Goal: Communication & Community: Answer question/provide support

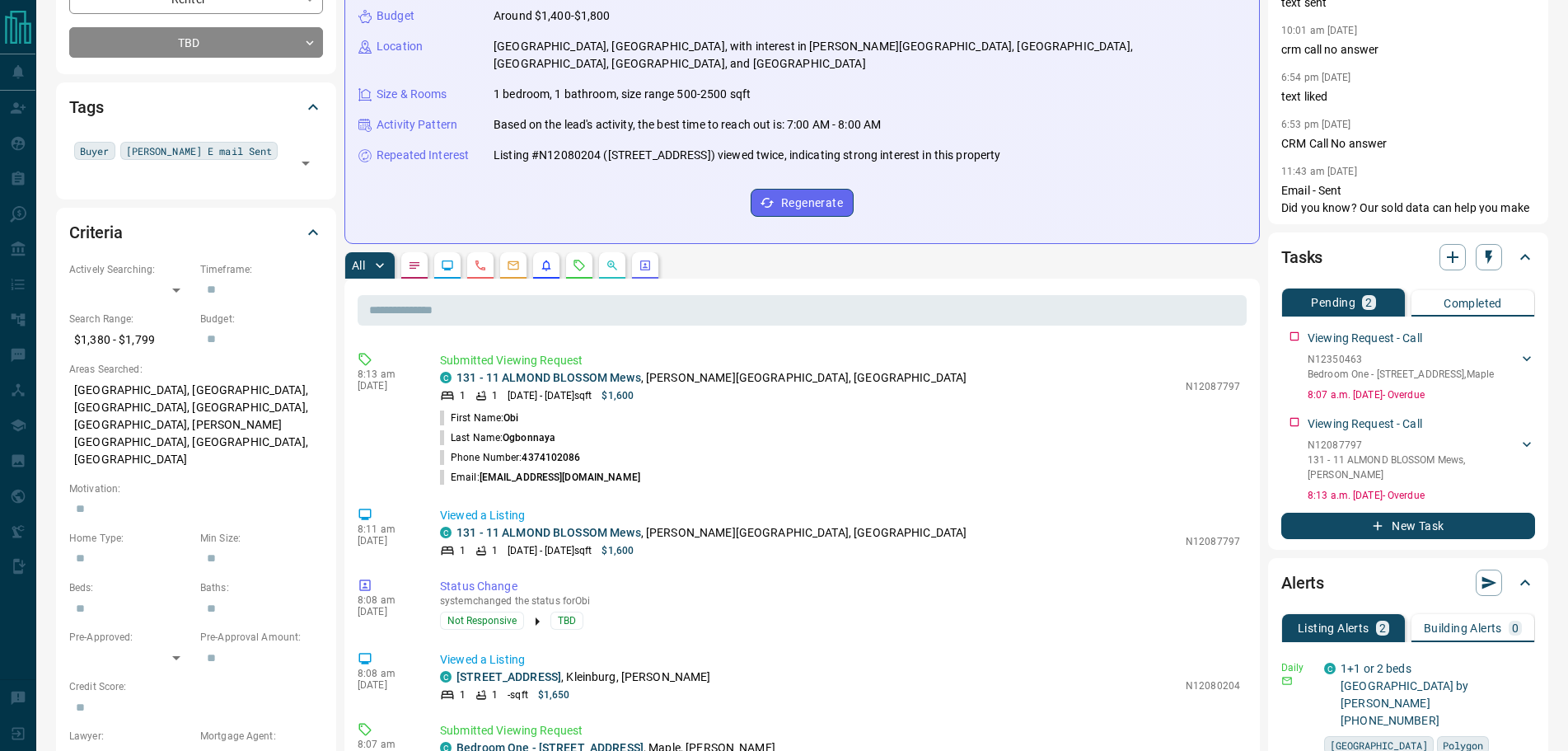
scroll to position [330, 0]
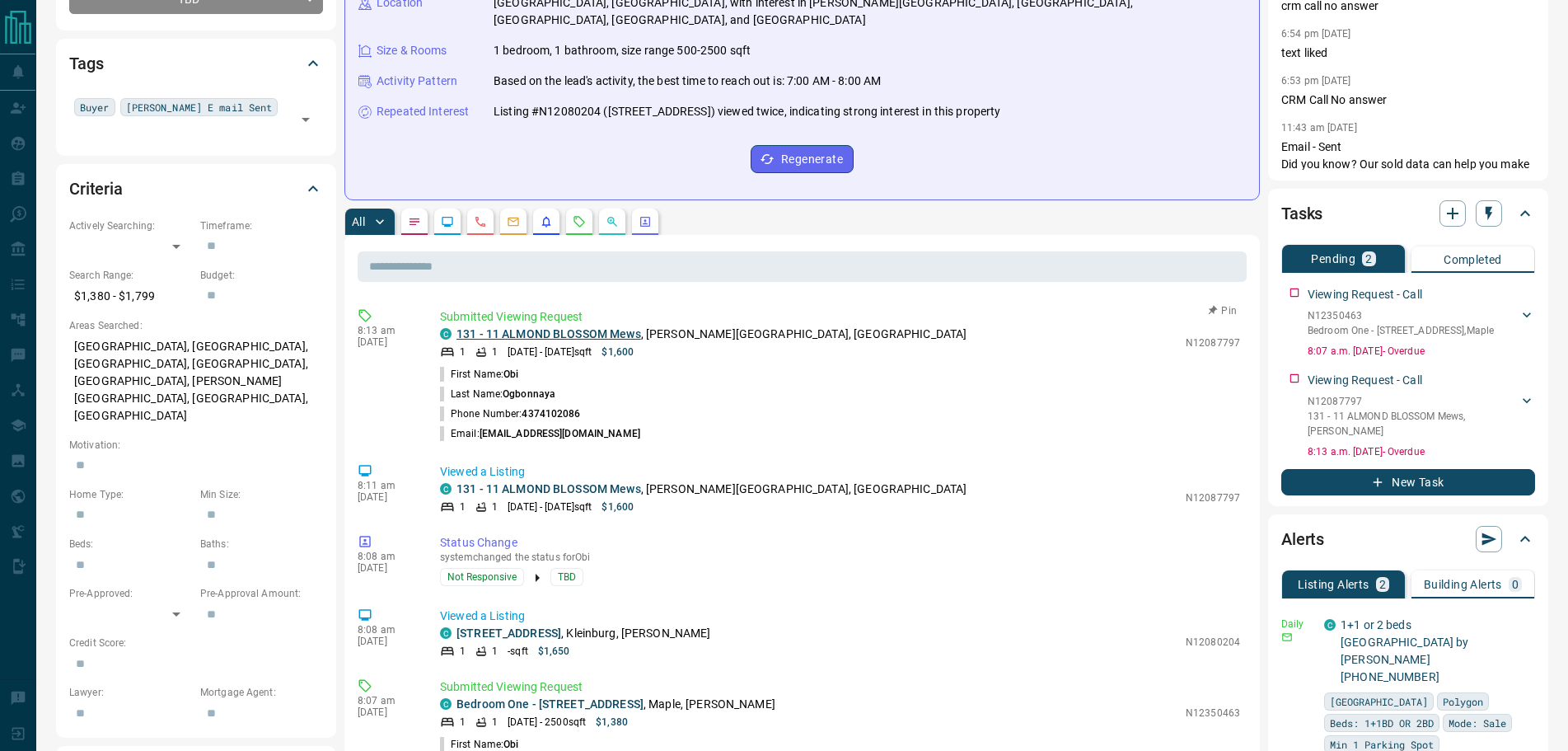
click at [502, 327] on link "131 - 11 ALMOND BLOSSOM Mews" at bounding box center [548, 333] width 185 height 13
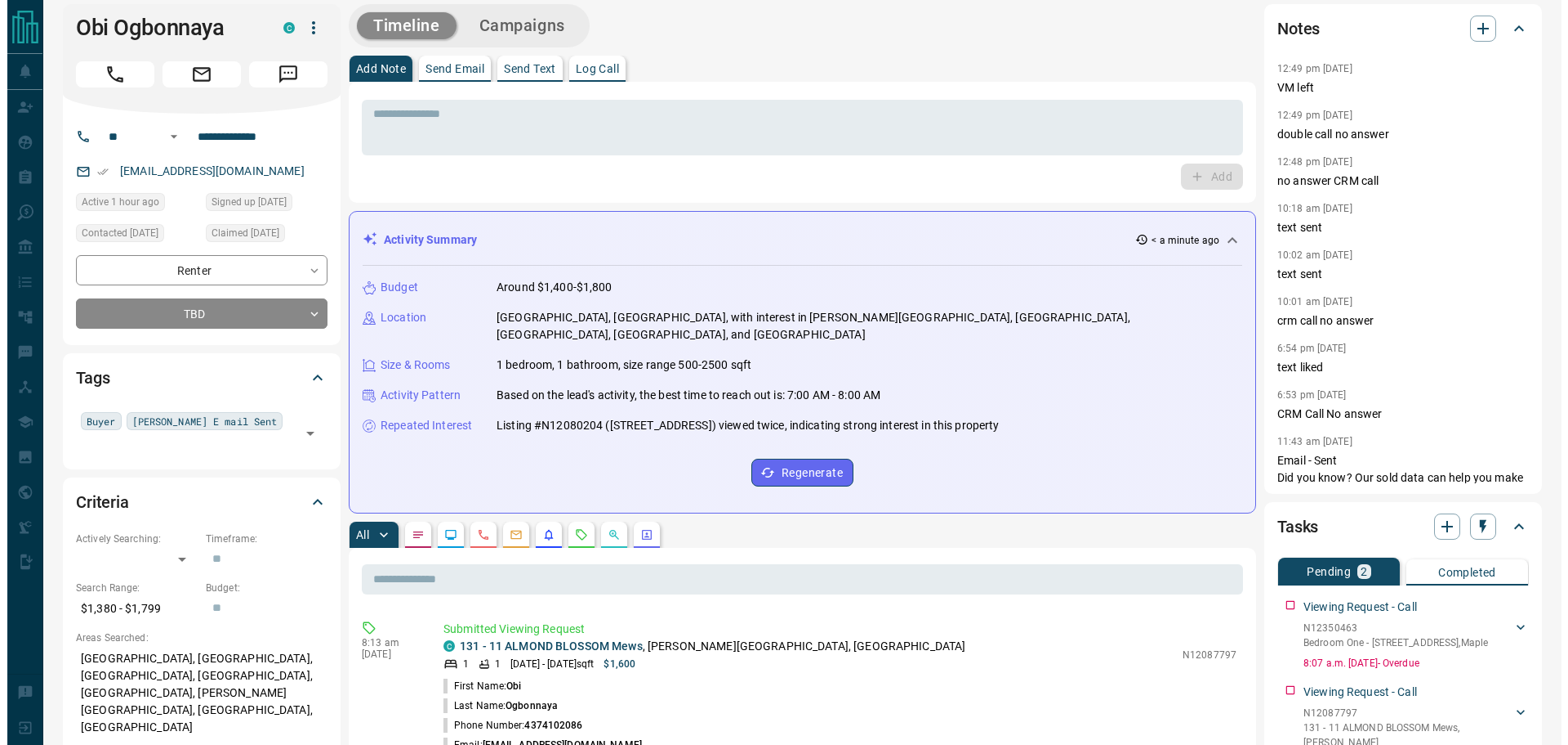
scroll to position [0, 0]
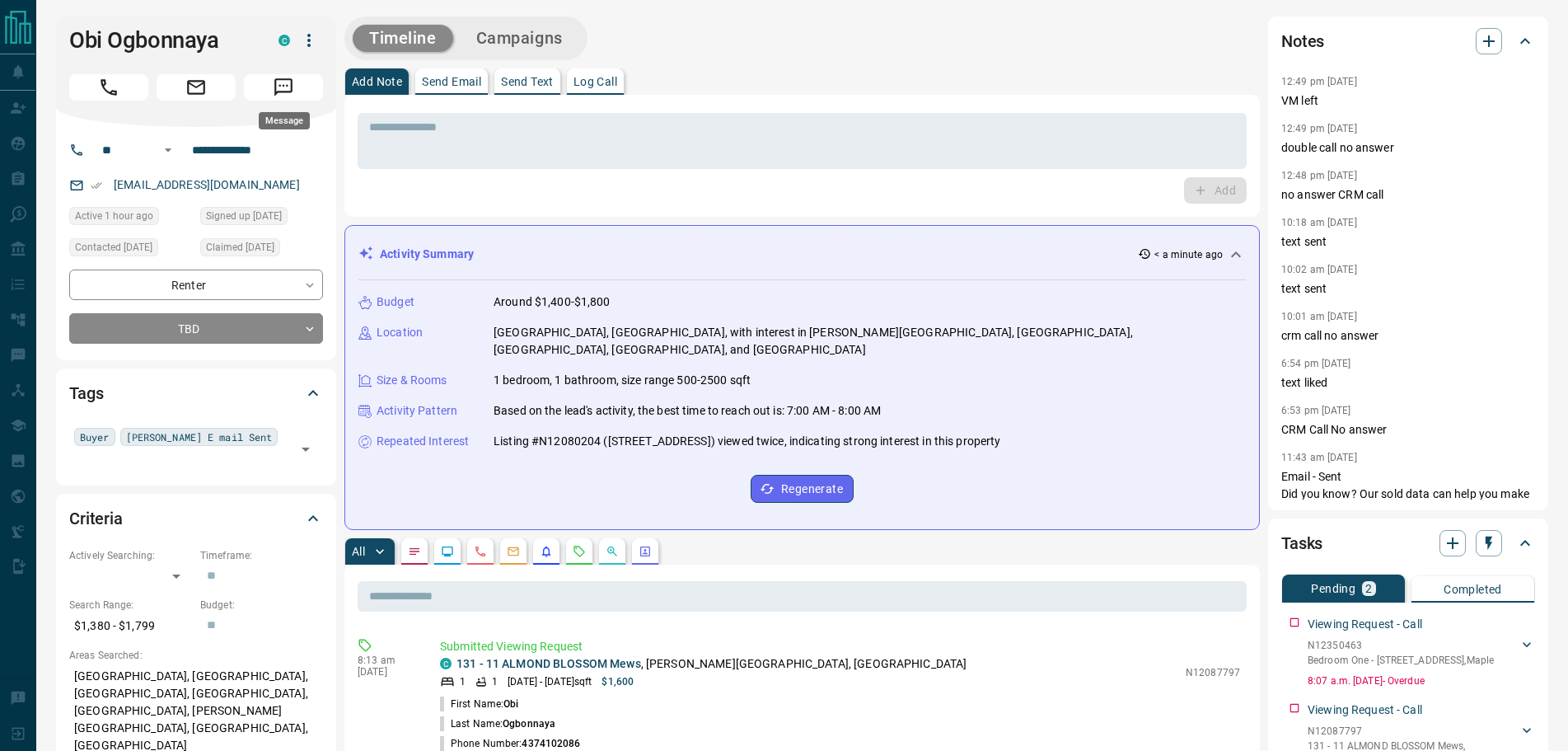
click at [287, 93] on icon "Message" at bounding box center [283, 87] width 22 height 22
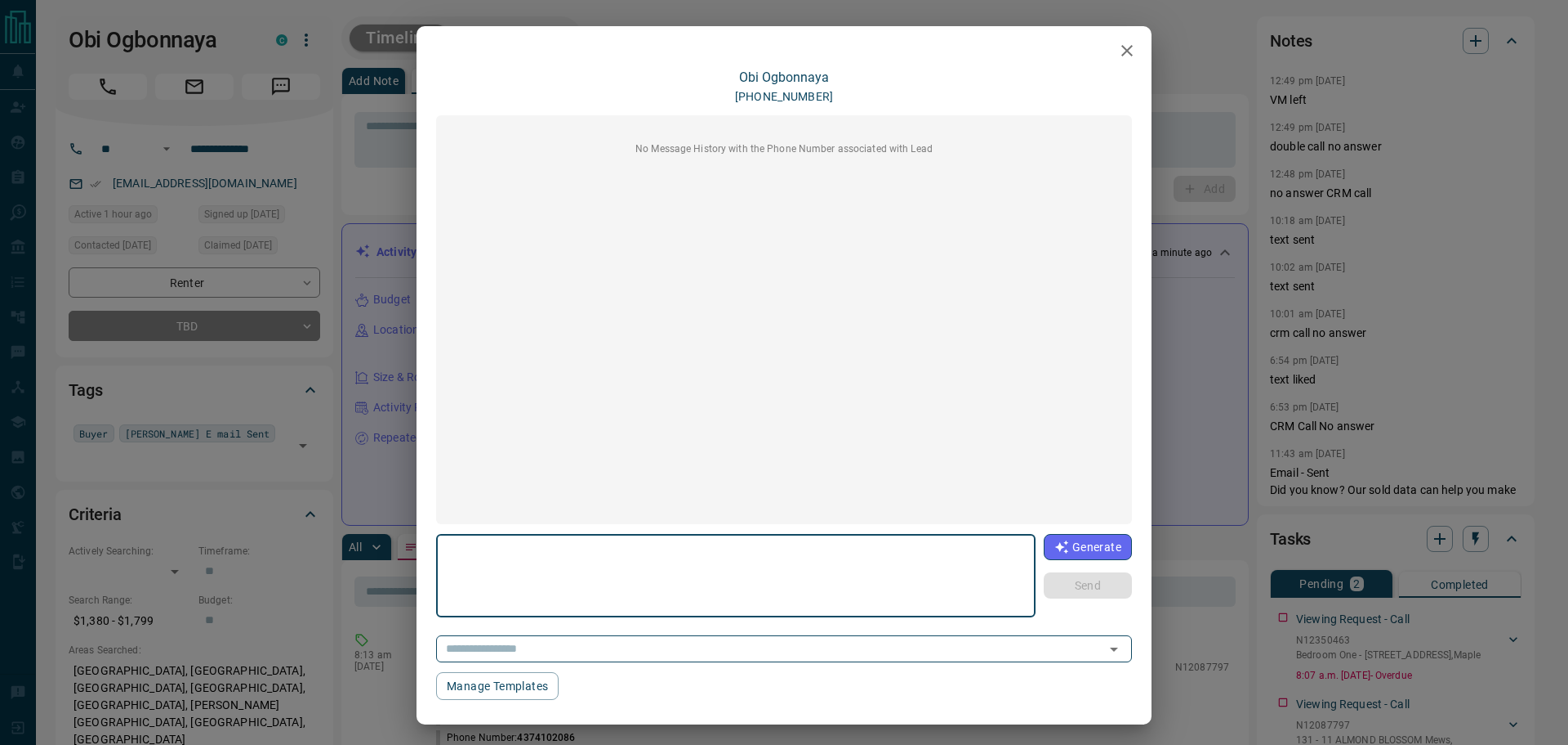
click at [569, 555] on textarea at bounding box center [735, 576] width 576 height 69
type textarea "******"
click at [1086, 585] on button "Send" at bounding box center [1088, 585] width 88 height 26
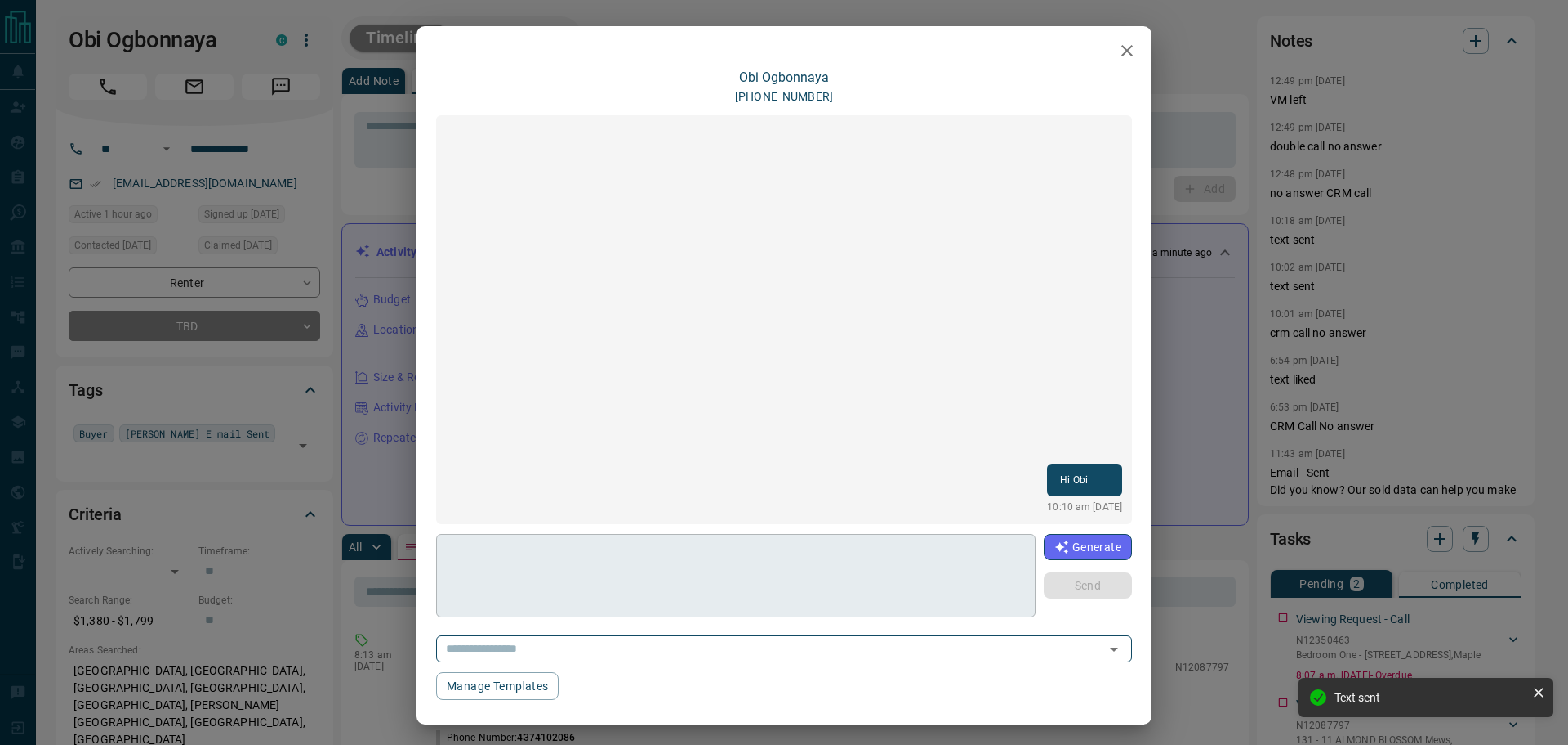
click at [537, 570] on textarea at bounding box center [736, 576] width 577 height 69
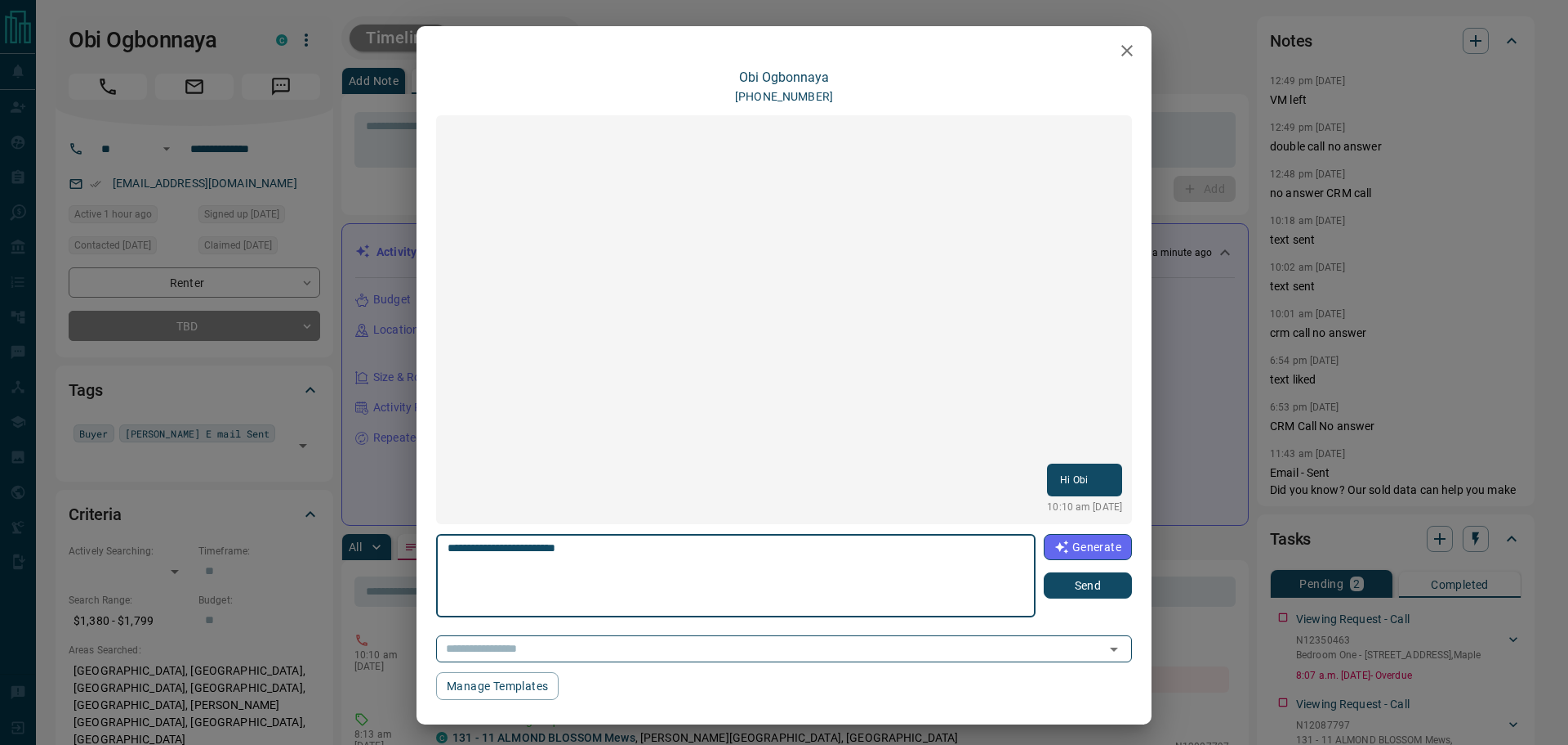
drag, startPoint x: 452, startPoint y: 551, endPoint x: 458, endPoint y: 559, distance: 10.0
click at [458, 559] on textarea "**********" at bounding box center [736, 576] width 577 height 69
type textarea "**********"
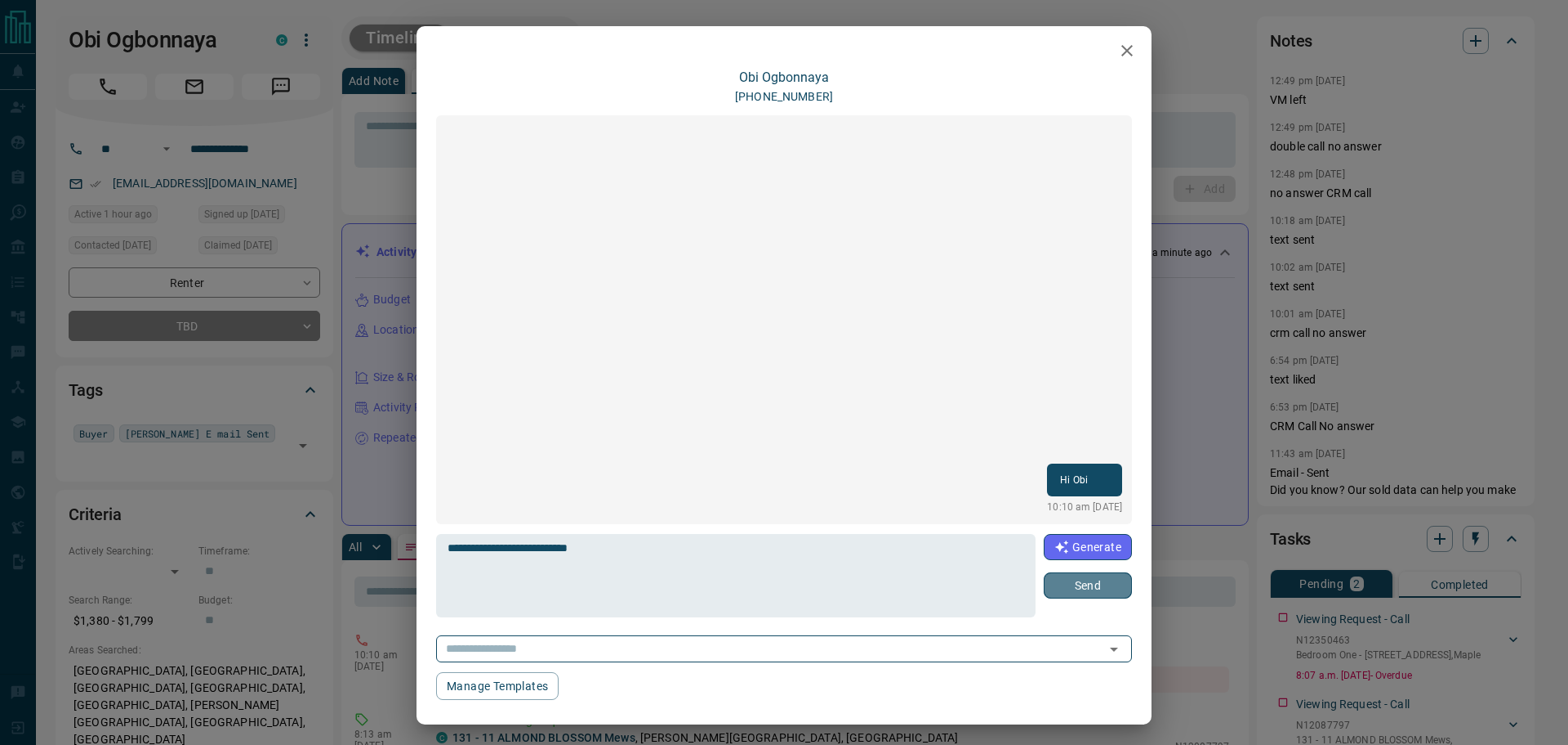
click at [1084, 580] on button "Send" at bounding box center [1088, 585] width 88 height 26
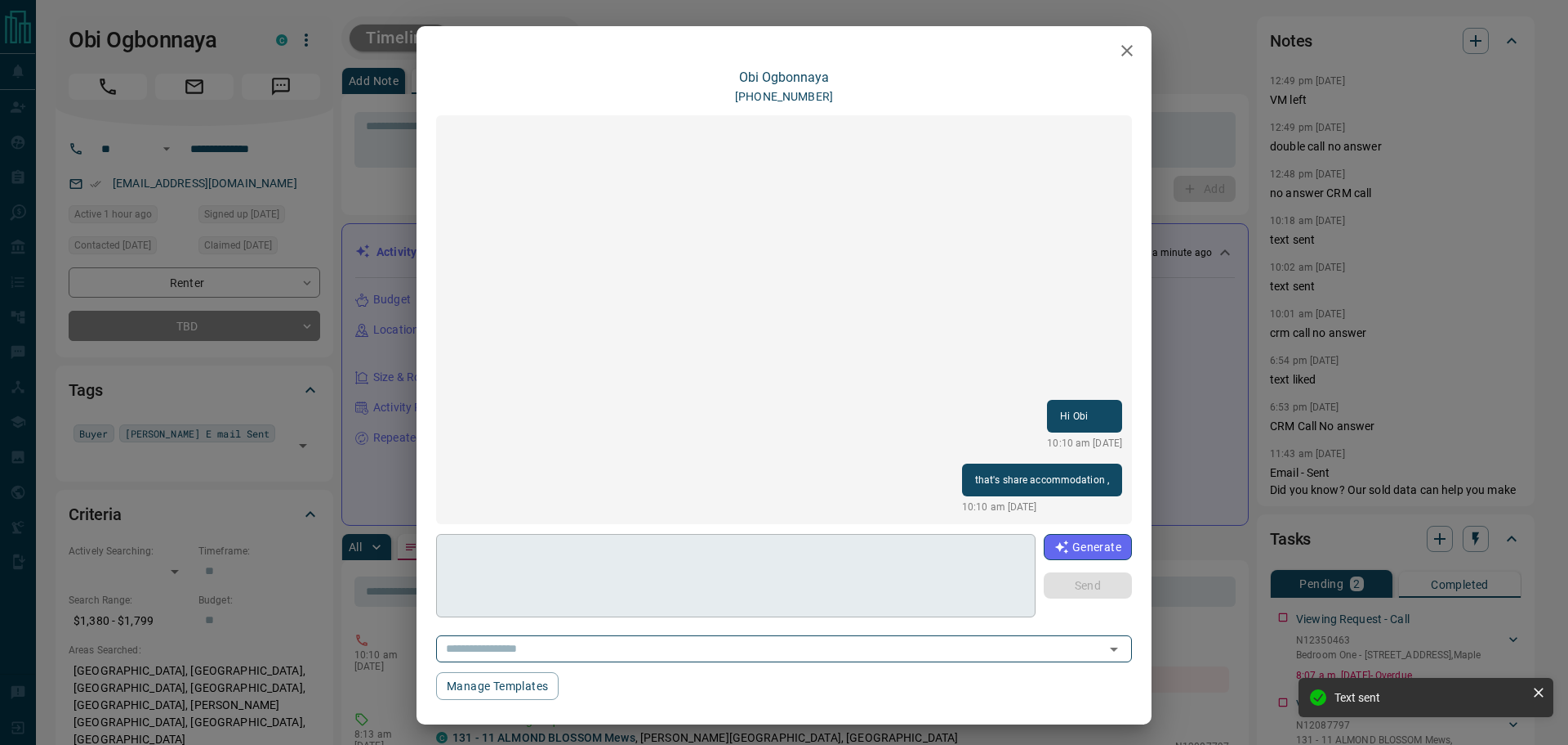
click at [514, 558] on textarea at bounding box center [736, 576] width 577 height 69
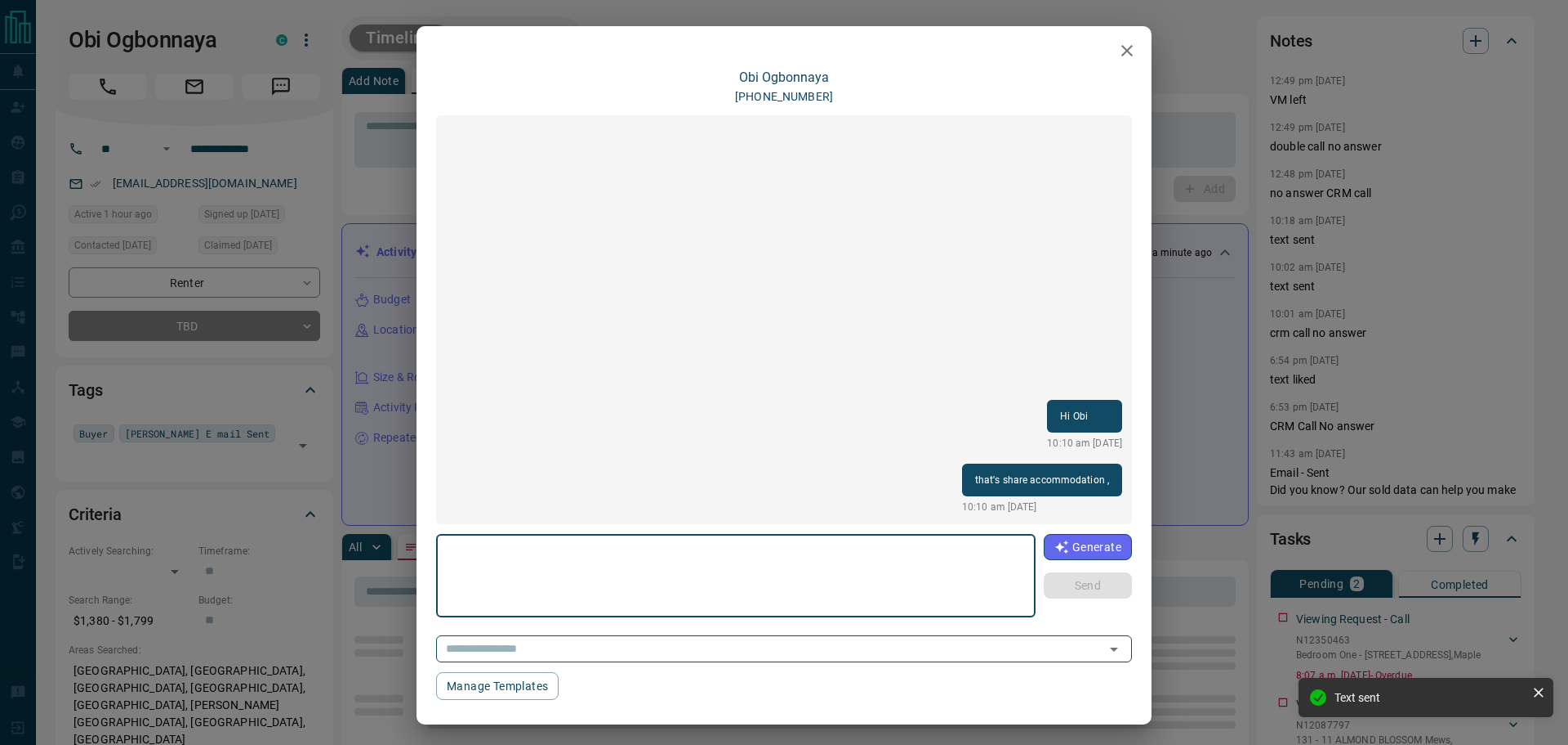
paste textarea "**********"
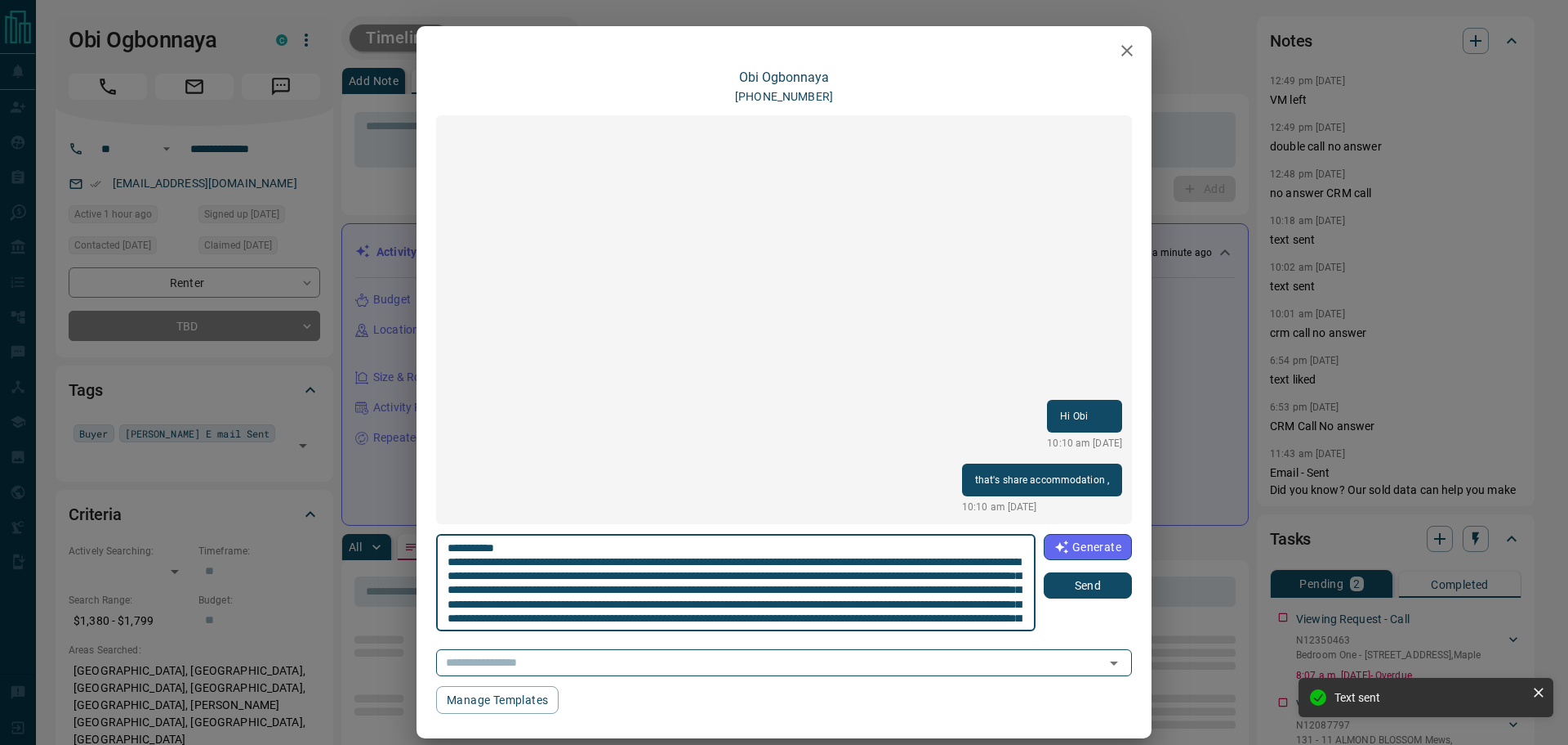
scroll to position [58, 0]
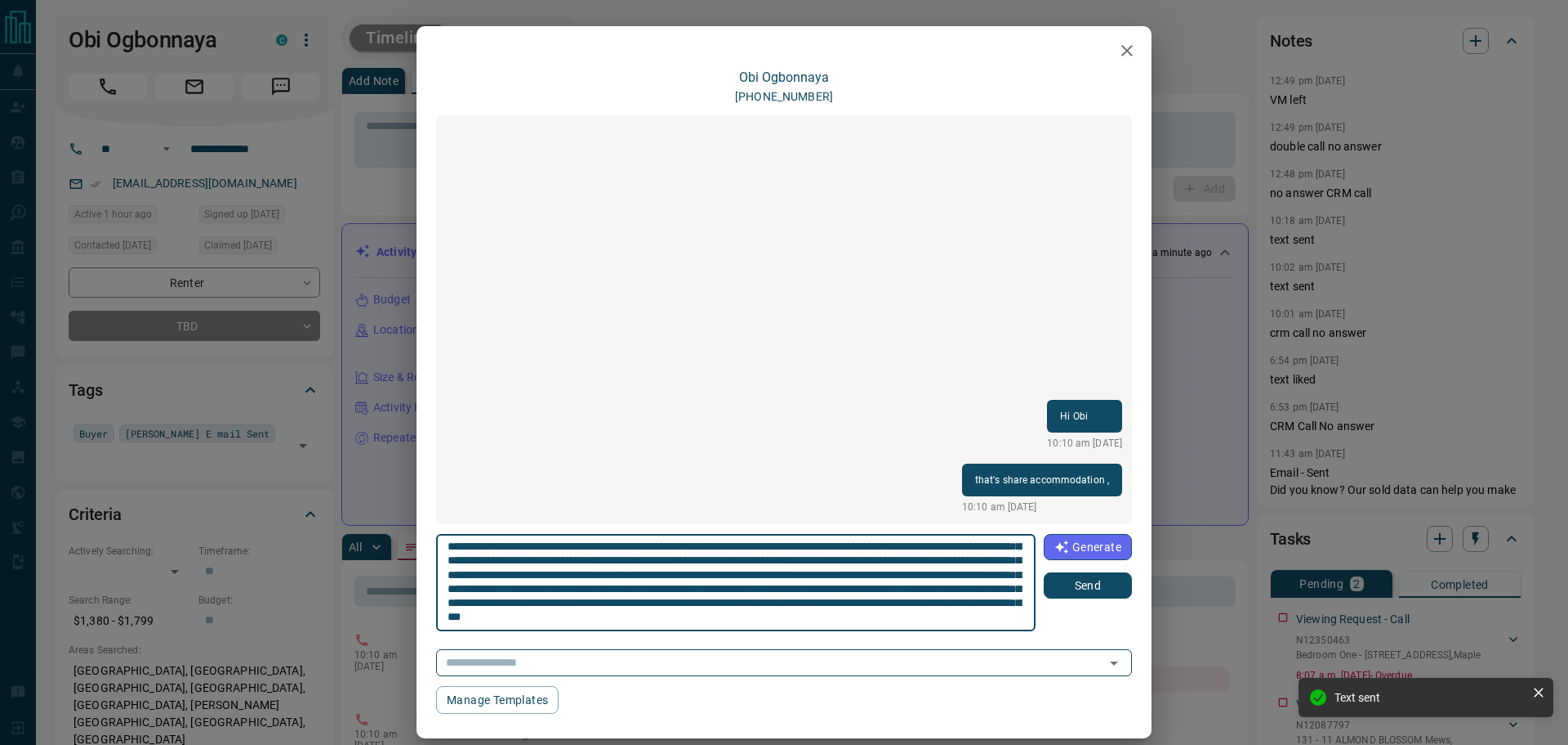
type textarea "**********"
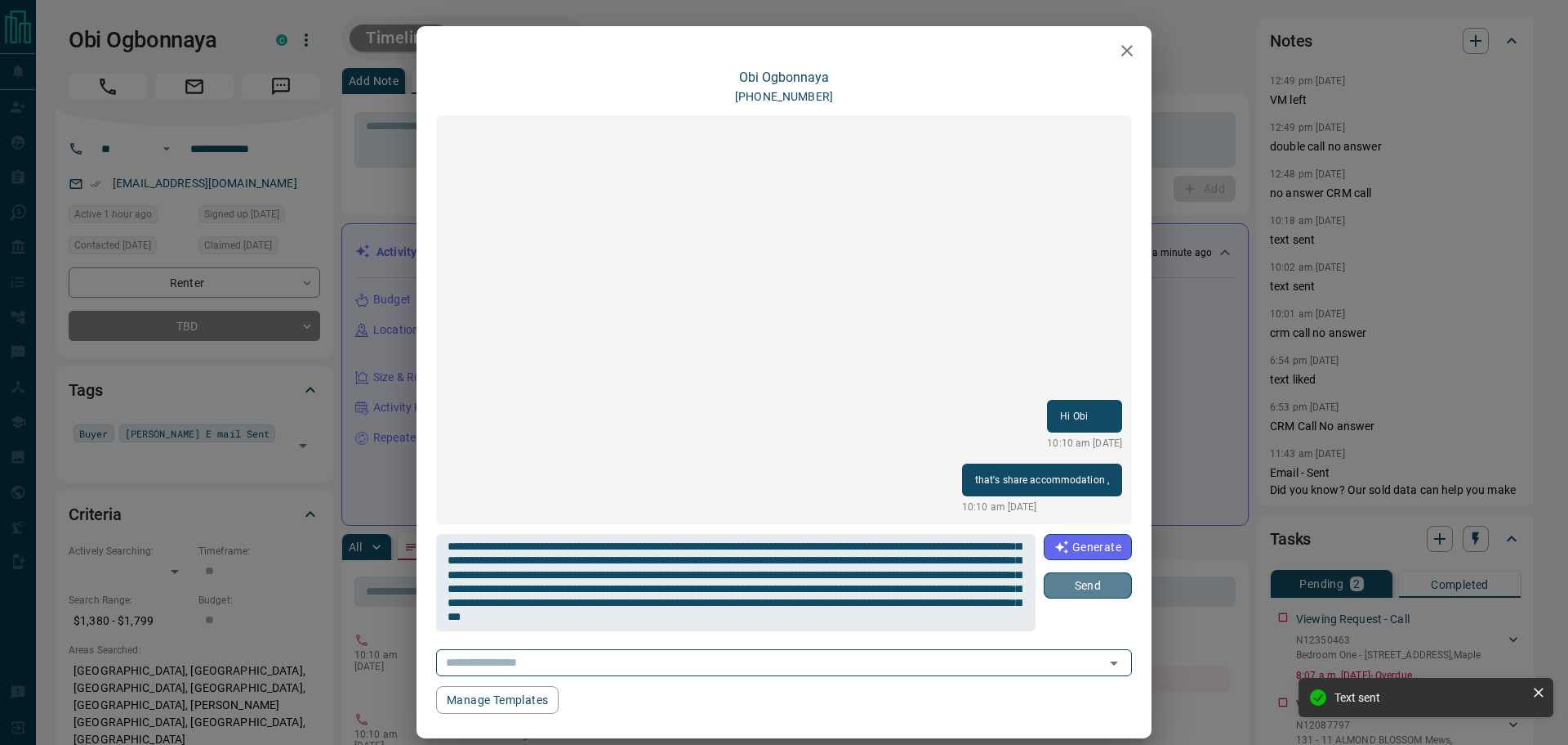
click at [1083, 588] on button "Send" at bounding box center [1088, 585] width 88 height 26
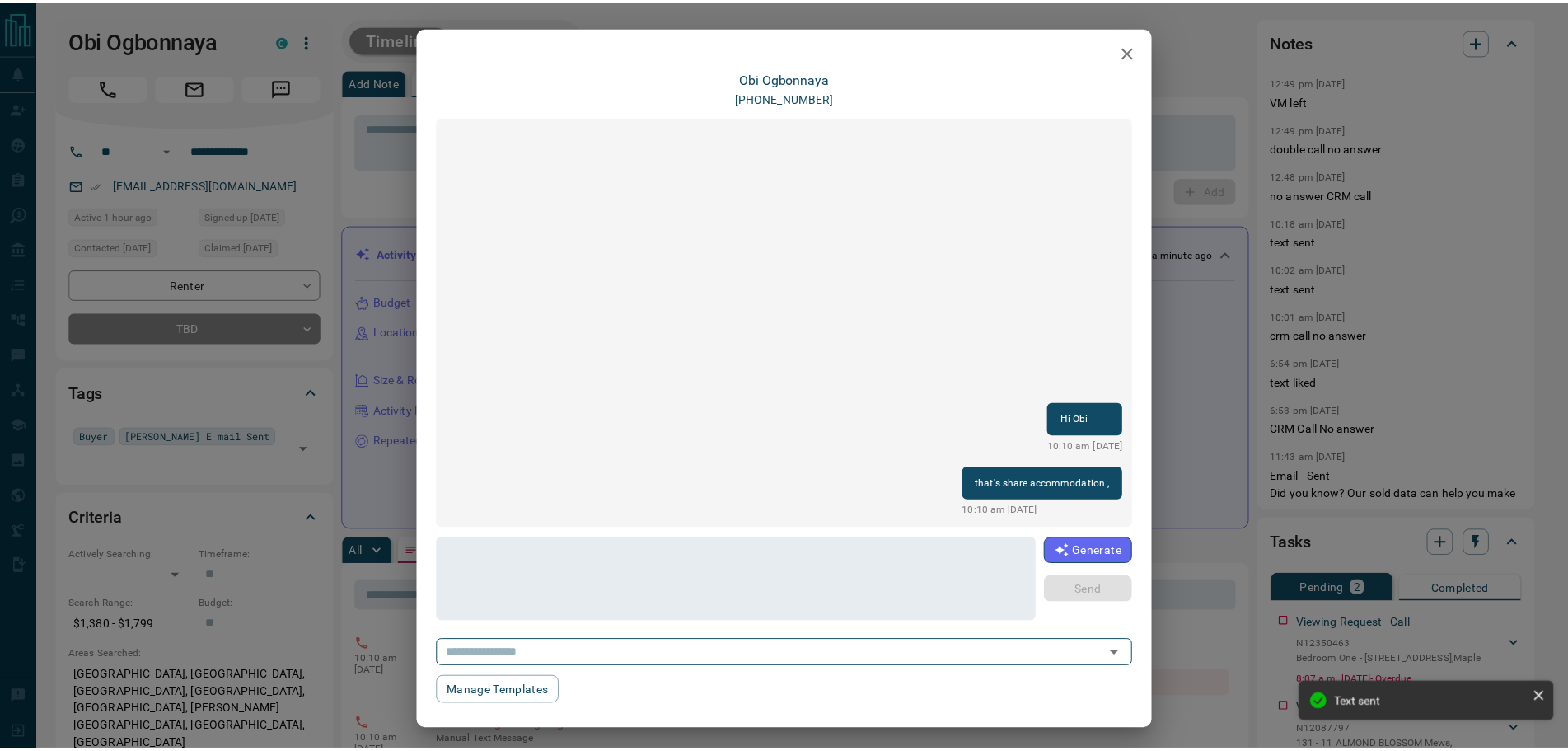
scroll to position [0, 0]
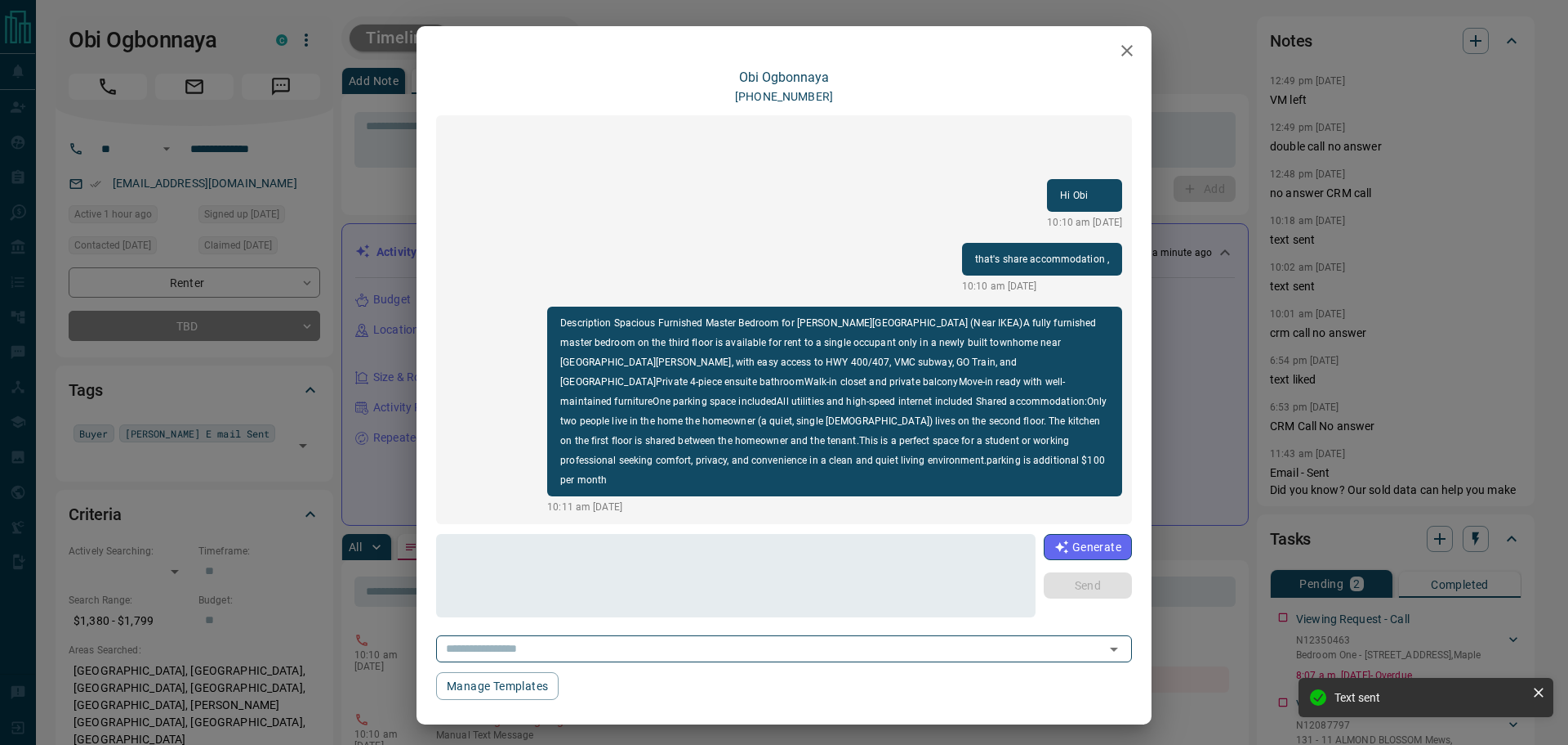
drag, startPoint x: 1120, startPoint y: 42, endPoint x: 931, endPoint y: 131, distance: 208.9
click at [1120, 43] on icon "button" at bounding box center [1127, 50] width 20 height 20
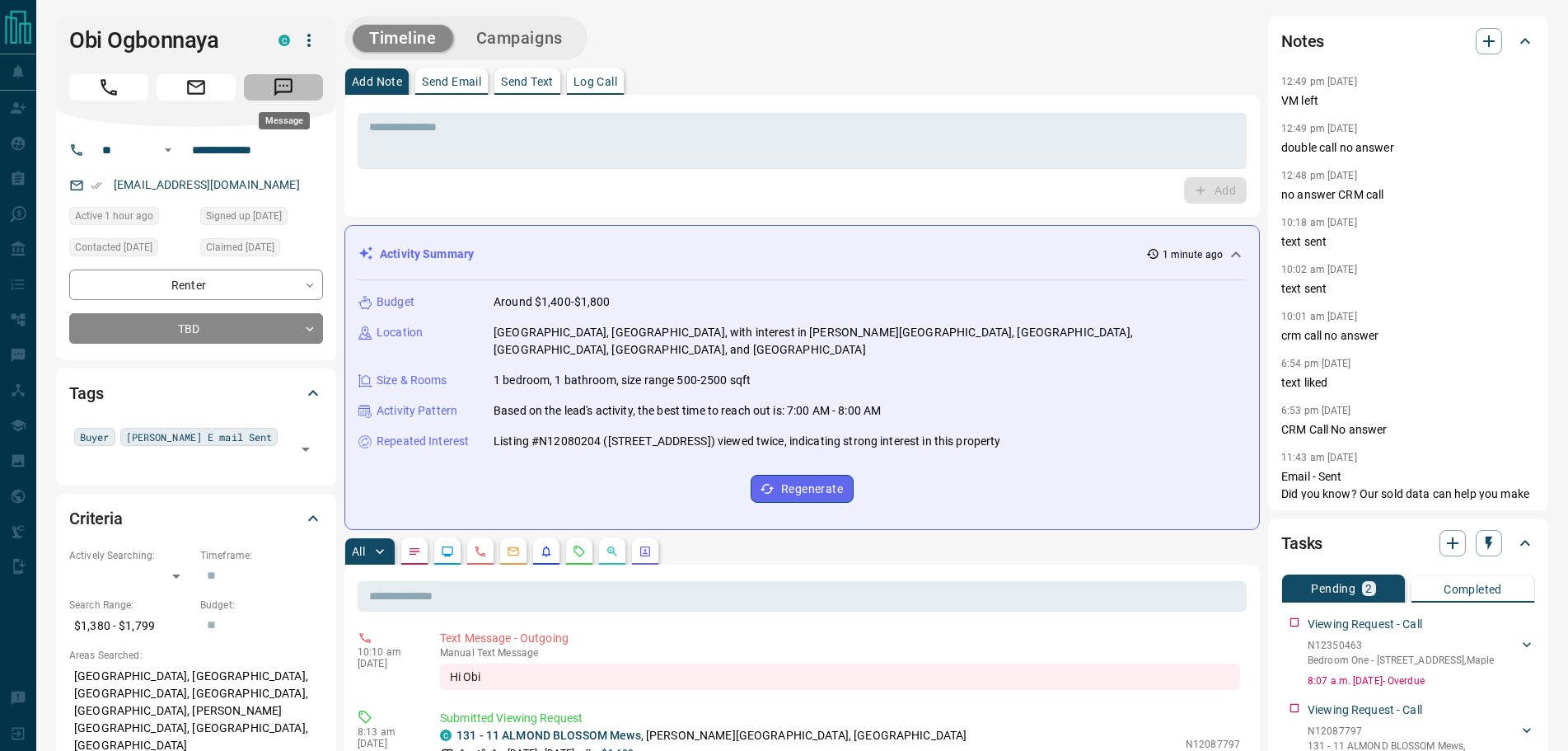
click at [275, 80] on icon "Message" at bounding box center [283, 87] width 22 height 22
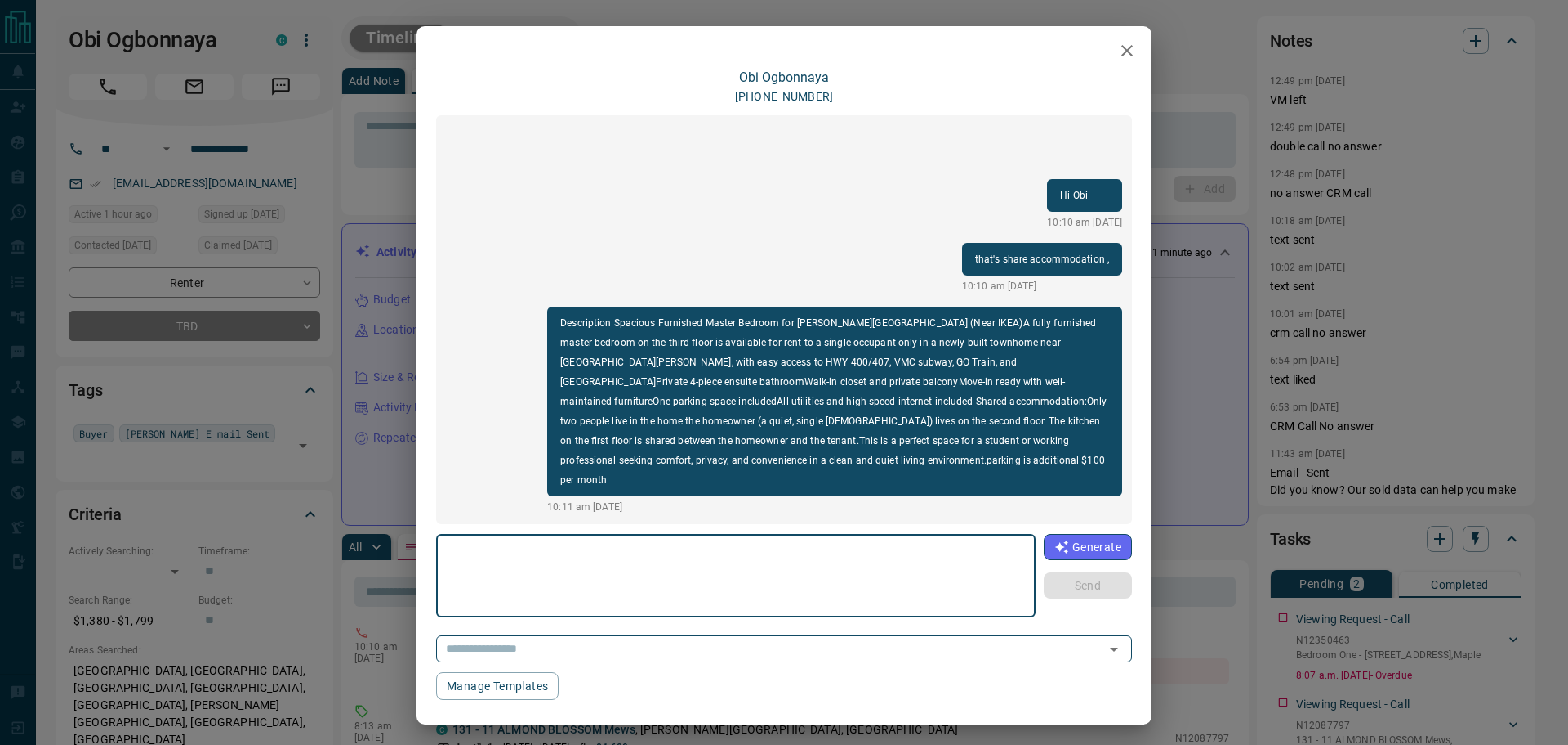
click at [574, 585] on textarea at bounding box center [735, 576] width 576 height 69
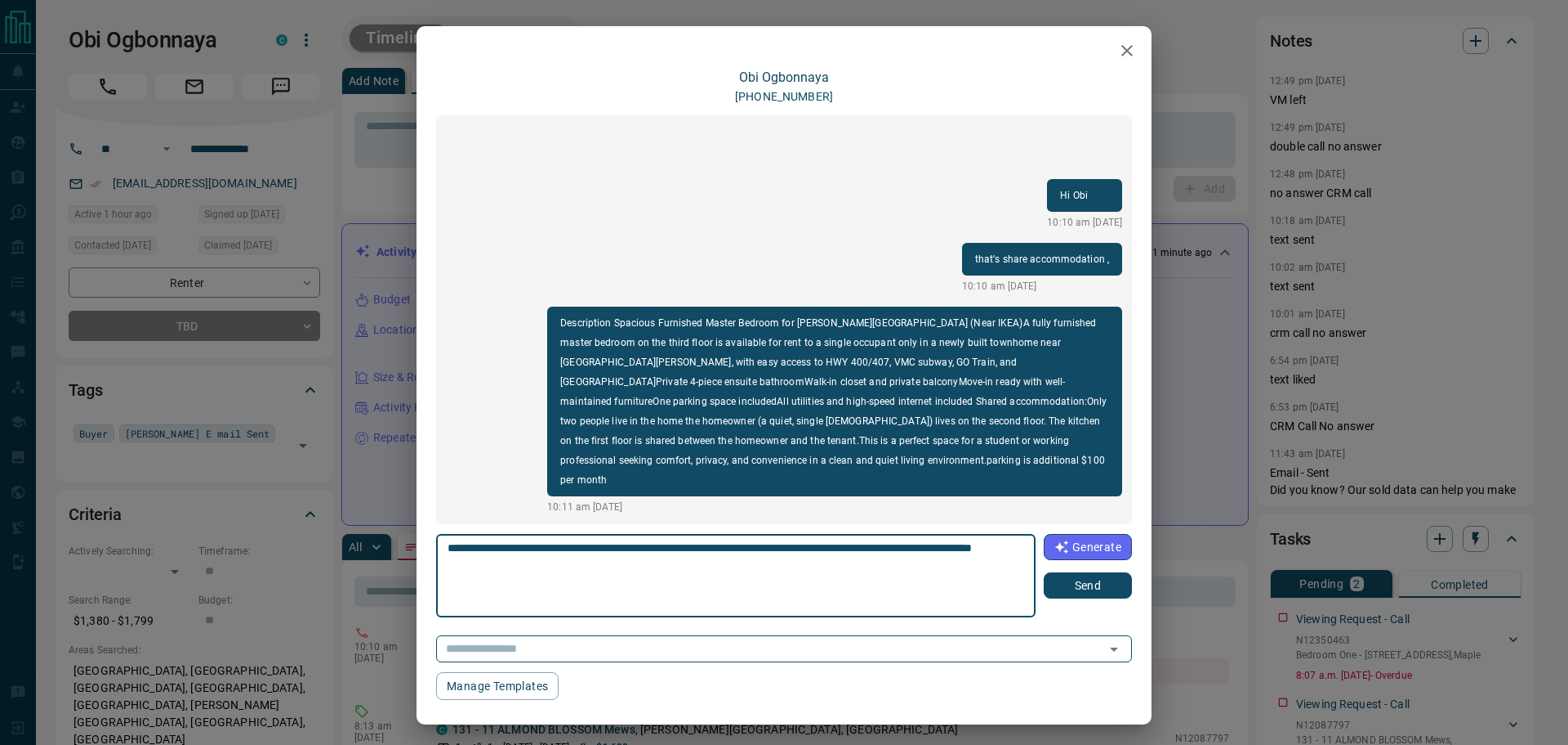
type textarea "**********"
click at [1071, 578] on button "Send" at bounding box center [1088, 585] width 88 height 26
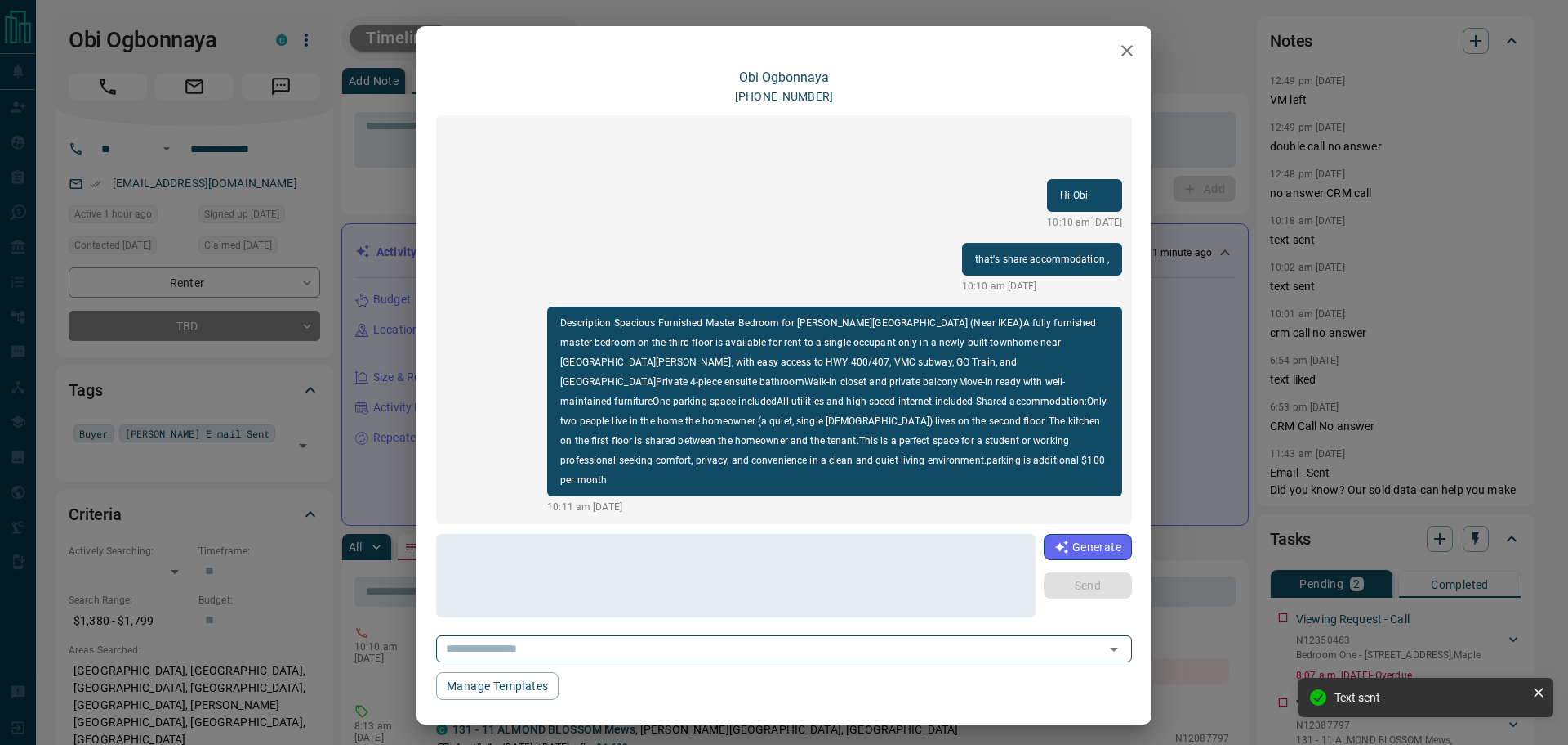
scroll to position [10, 0]
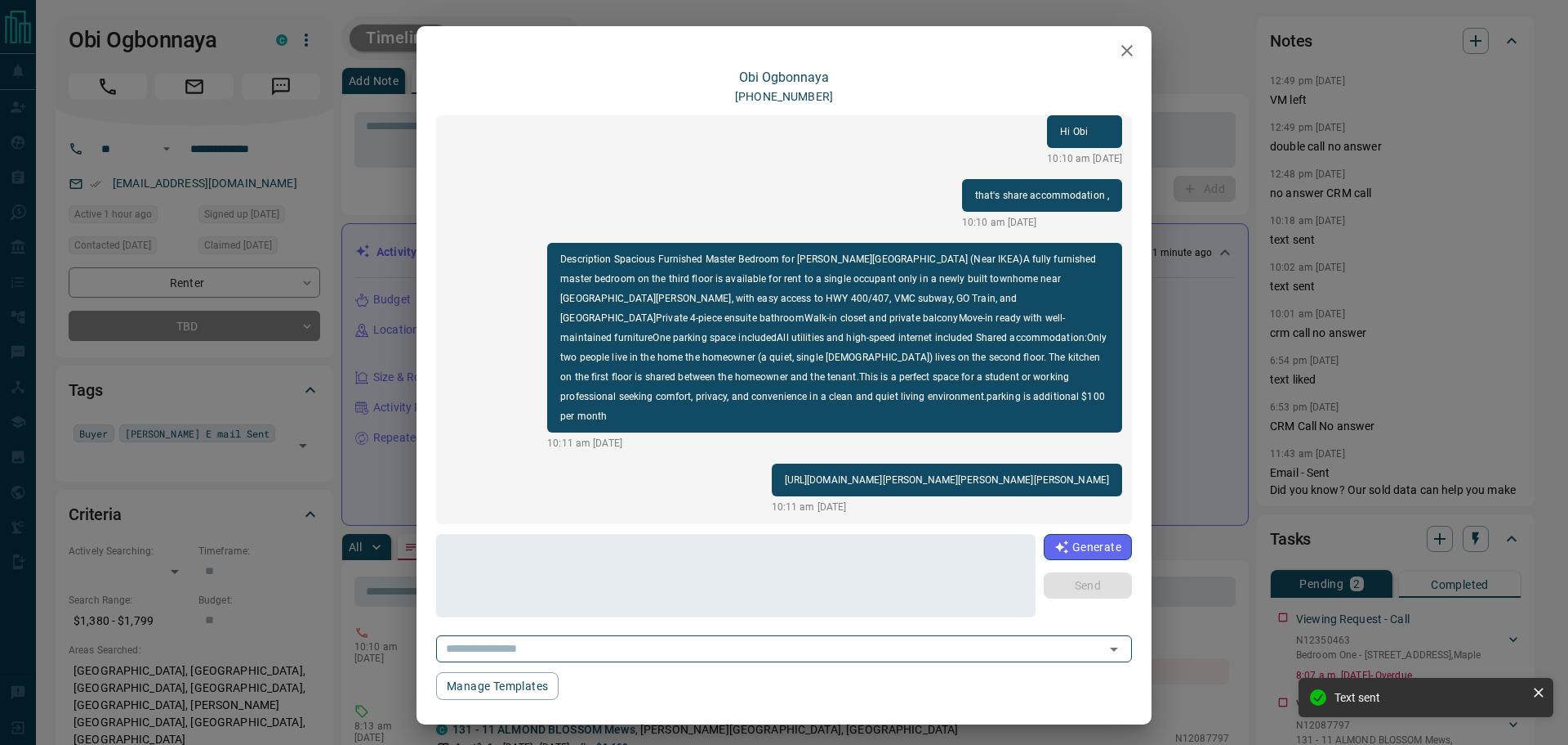
click at [1126, 42] on icon "button" at bounding box center [1127, 50] width 20 height 20
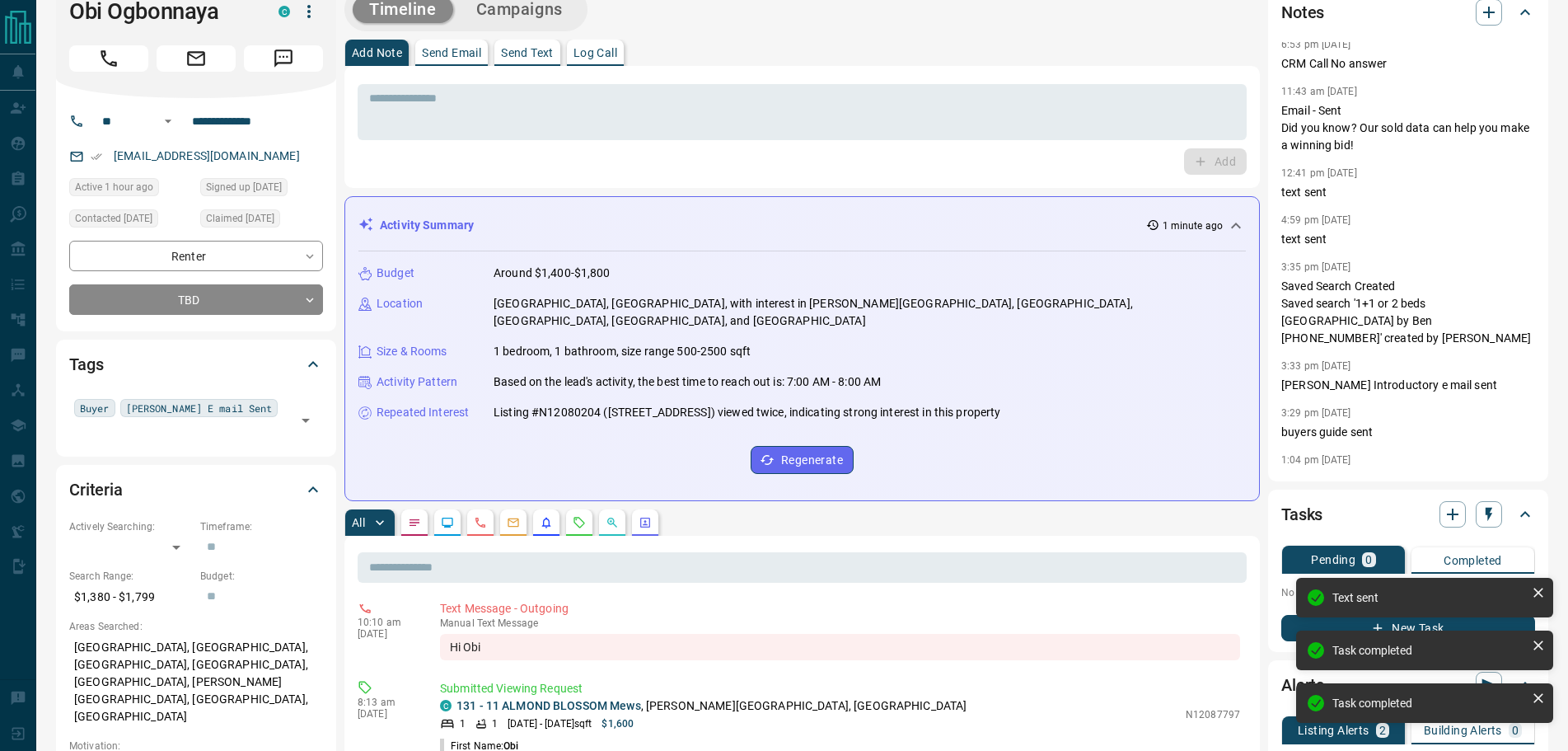
scroll to position [0, 0]
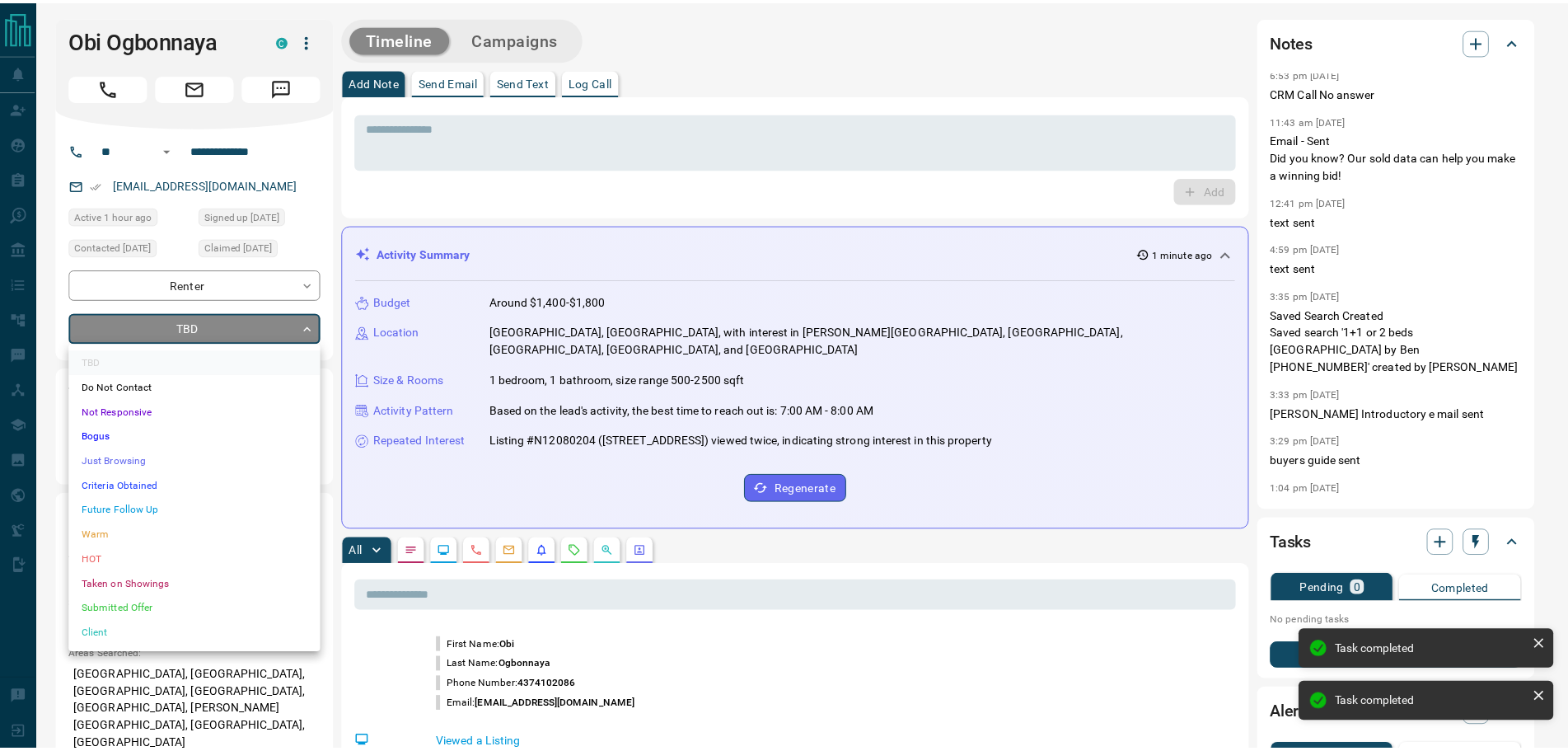
scroll to position [447, 0]
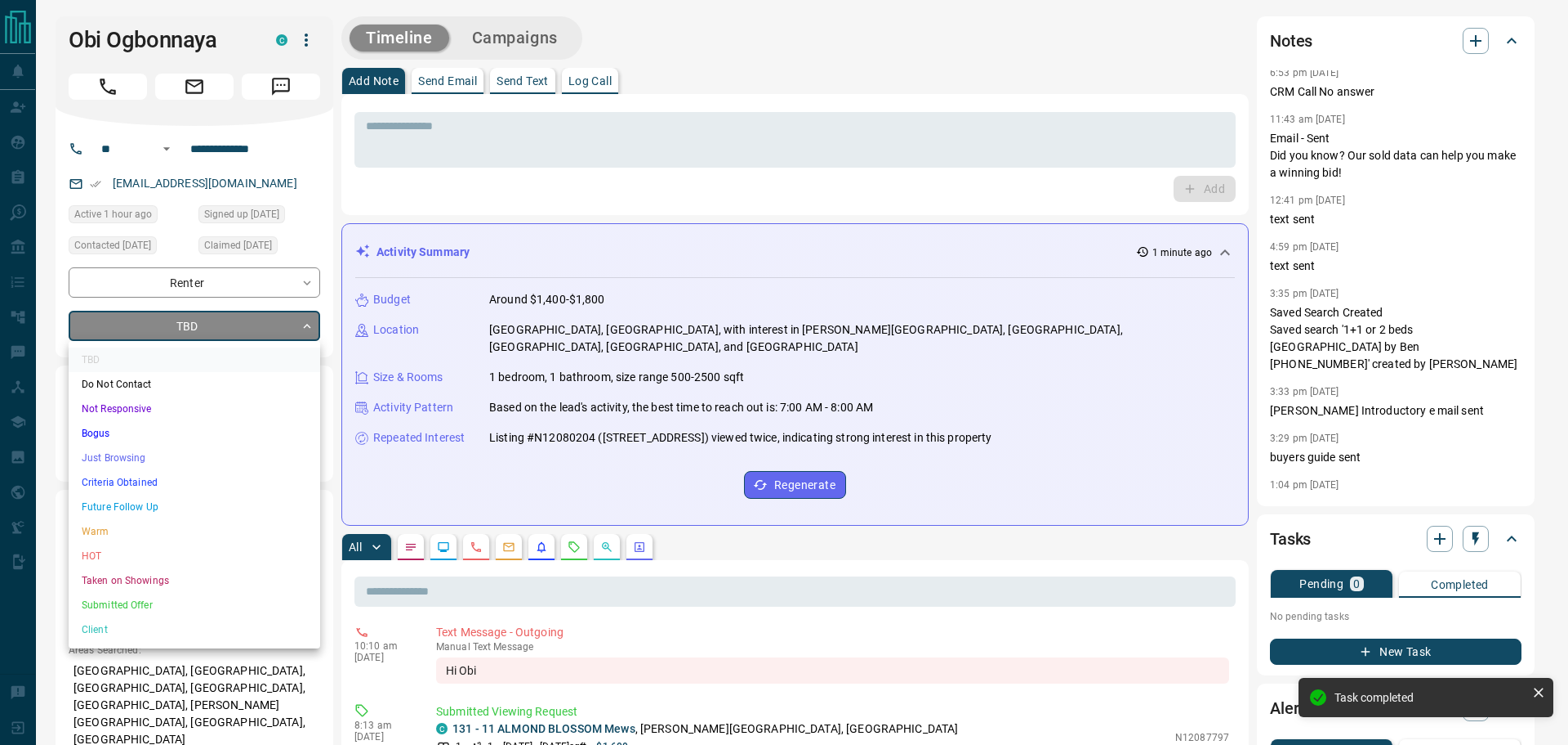
click at [143, 409] on li "Not Responsive" at bounding box center [194, 408] width 251 height 24
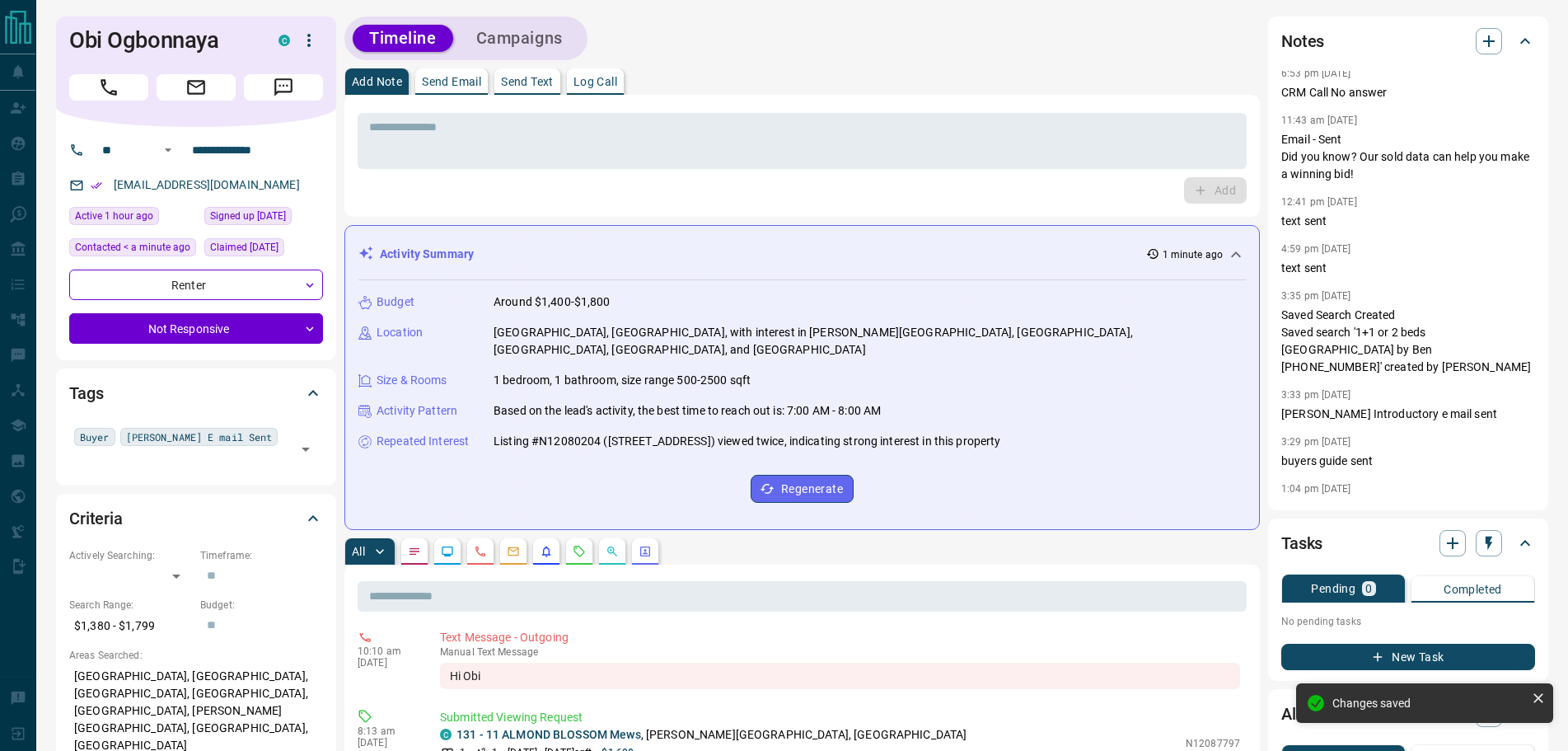
type input "*"
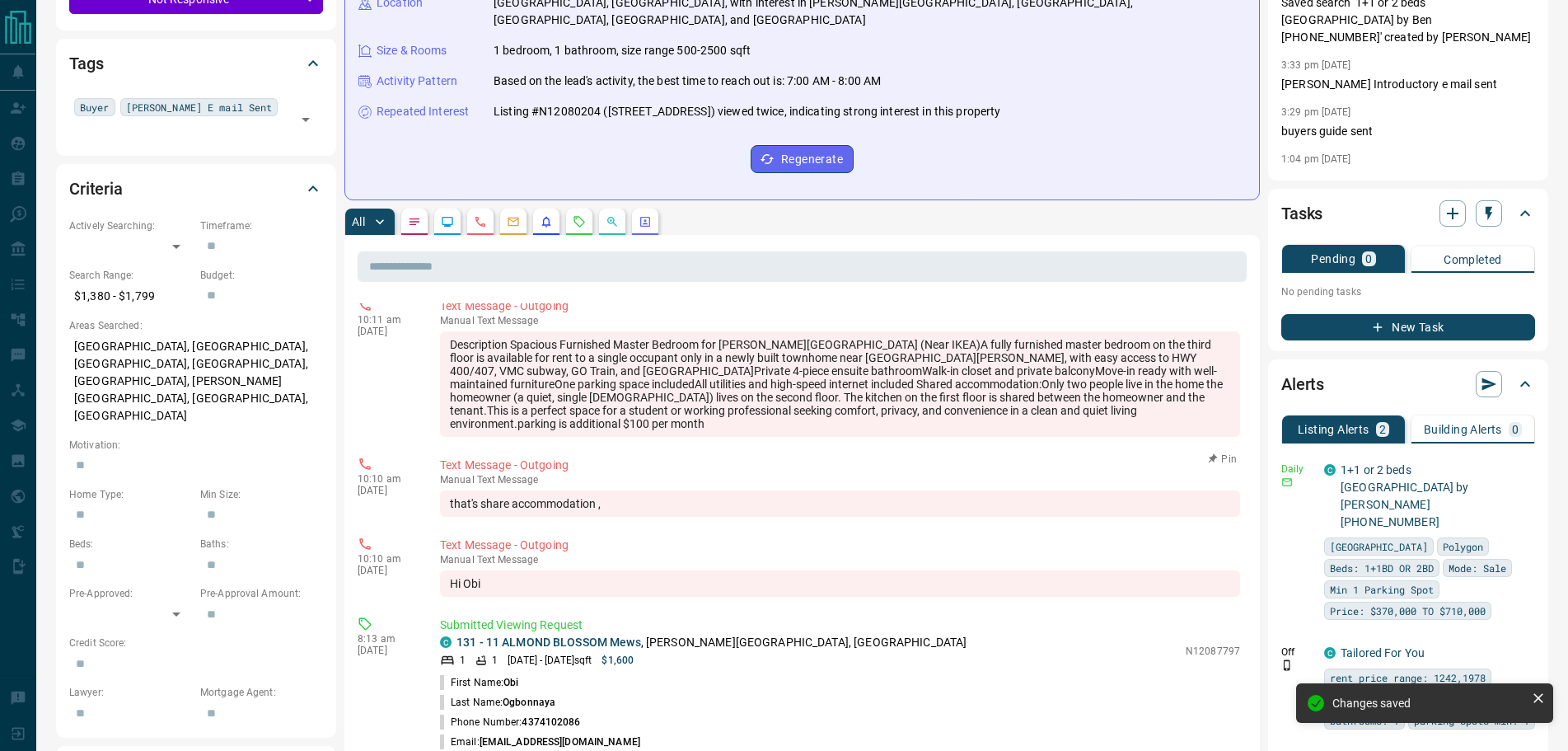
click at [1209, 451] on button "Pin" at bounding box center [1223, 458] width 48 height 15
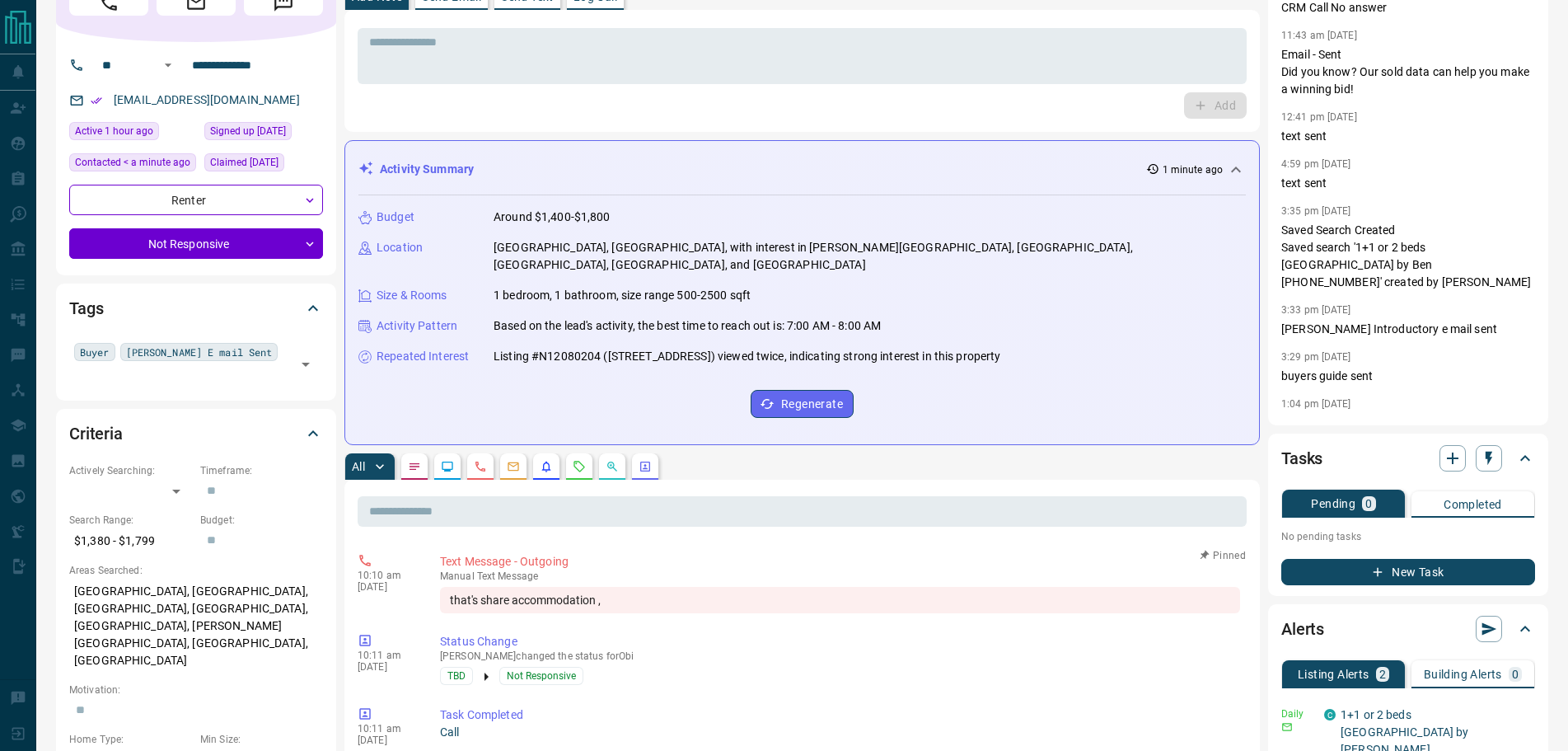
scroll to position [0, 0]
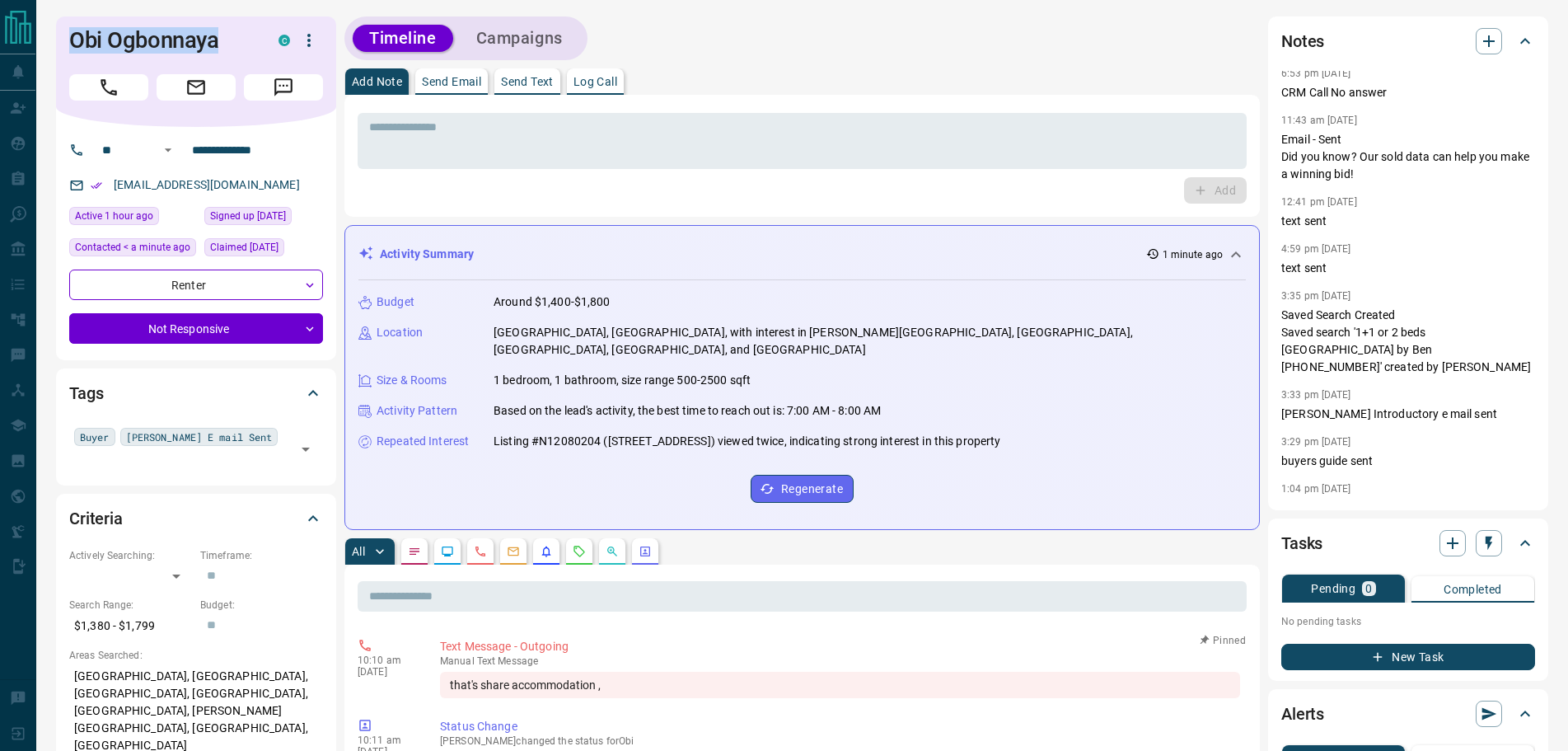
drag, startPoint x: 226, startPoint y: 39, endPoint x: 67, endPoint y: 37, distance: 159.0
click at [67, 37] on div "Obi Ogbonnaya C" at bounding box center [196, 72] width 280 height 110
copy h1 "Obi Ogbonnaya"
